Goal: Task Accomplishment & Management: Manage account settings

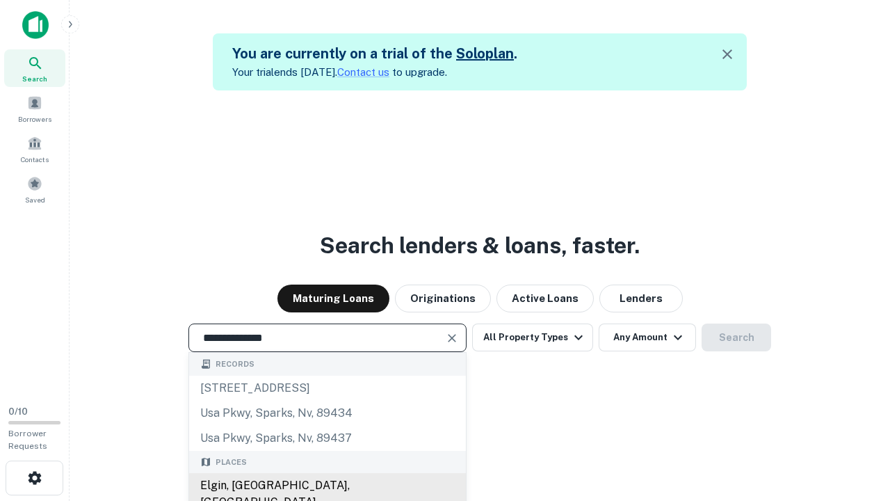
click at [327, 485] on div "Elgin, [GEOGRAPHIC_DATA], [GEOGRAPHIC_DATA]" at bounding box center [327, 494] width 277 height 42
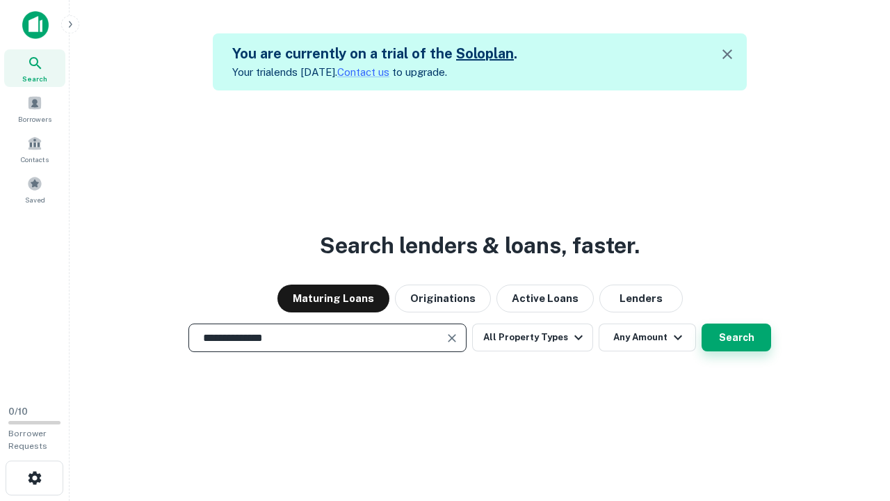
type input "**********"
click at [702, 323] on button "Search" at bounding box center [737, 337] width 70 height 28
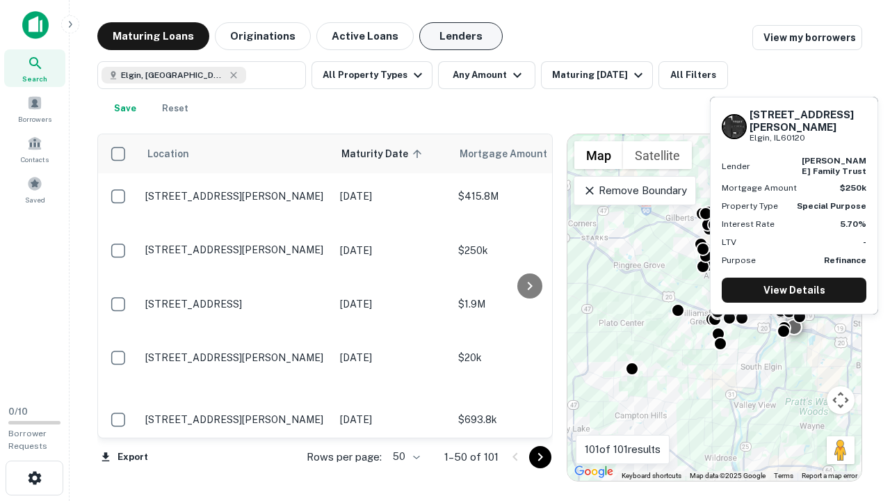
click at [461, 36] on button "Lenders" at bounding box center [460, 36] width 83 height 28
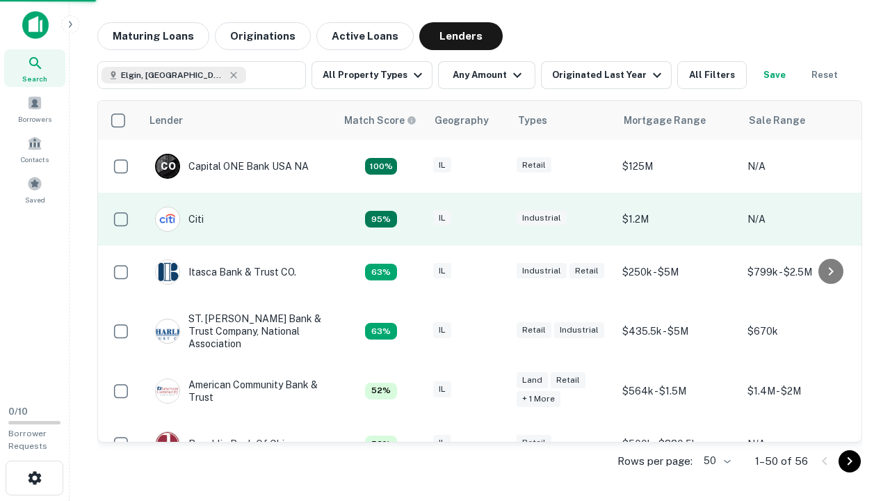
click at [494, 219] on div "IL" at bounding box center [468, 219] width 70 height 19
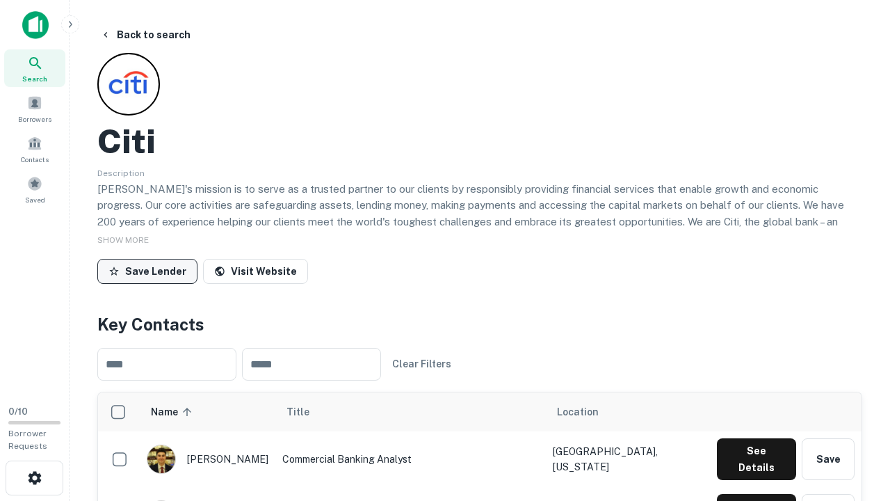
click at [147, 271] on button "Save Lender" at bounding box center [147, 271] width 100 height 25
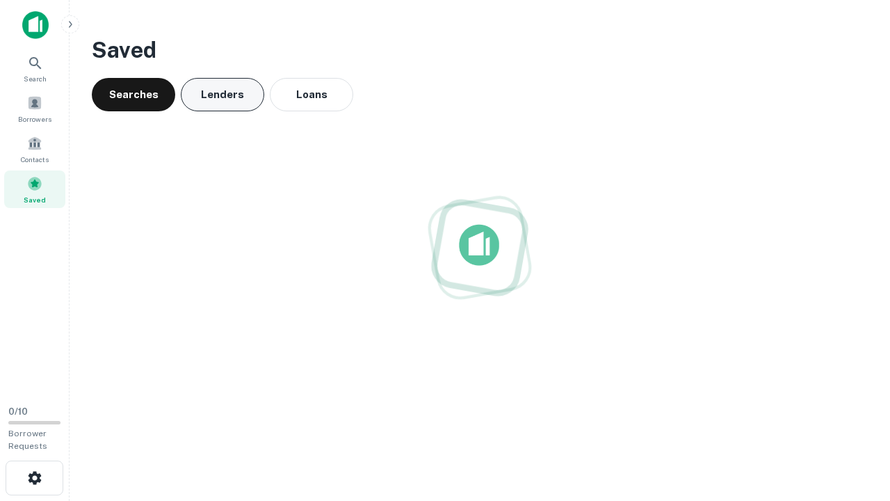
click at [223, 95] on button "Lenders" at bounding box center [222, 94] width 83 height 33
